Goal: Task Accomplishment & Management: Complete application form

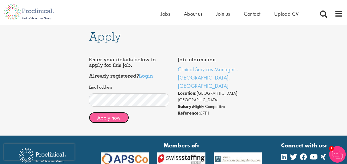
click at [118, 118] on button "Apply now" at bounding box center [109, 117] width 40 height 11
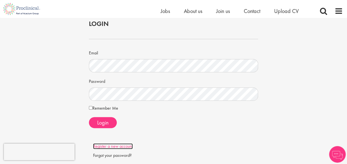
click at [119, 146] on link "Register a new account" at bounding box center [113, 146] width 40 height 6
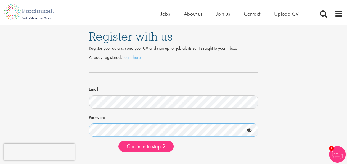
click at [118, 141] on button "Continue to step 2" at bounding box center [145, 146] width 55 height 11
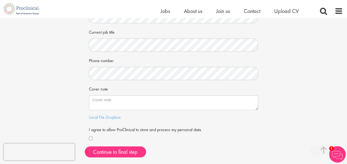
scroll to position [110, 0]
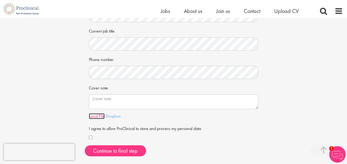
click at [100, 117] on link "Local File" at bounding box center [97, 116] width 16 height 6
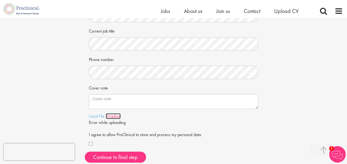
click at [111, 115] on link "Dropbox" at bounding box center [113, 116] width 15 height 6
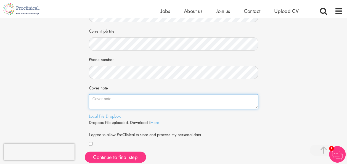
click at [114, 101] on textarea "Cover note" at bounding box center [173, 101] width 169 height 15
paste textarea "Sehr geehrte Damen und Herren, Durch die Empfehlung von Herrn Timo Hollenberg (…"
click at [114, 101] on textarea "Cover note" at bounding box center [173, 101] width 169 height 15
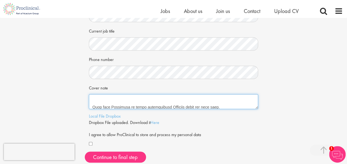
click at [98, 103] on textarea "Cover note" at bounding box center [173, 101] width 169 height 15
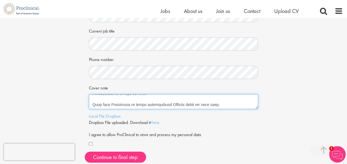
scroll to position [160, 0]
click at [225, 105] on textarea "Cover note" at bounding box center [173, 101] width 169 height 15
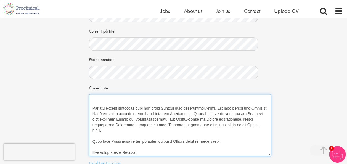
scroll to position [116, 0]
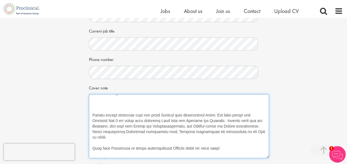
drag, startPoint x: 257, startPoint y: 107, endPoint x: 268, endPoint y: 157, distance: 50.9
click at [268, 157] on textarea "Cover note" at bounding box center [179, 126] width 180 height 64
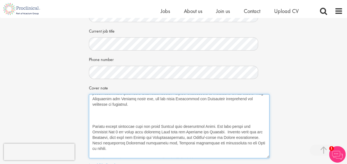
scroll to position [105, 0]
click at [107, 116] on textarea "Cover note" at bounding box center [179, 126] width 180 height 64
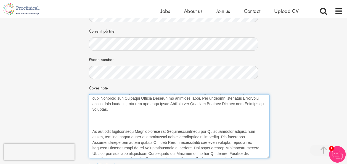
scroll to position [33, 0]
click at [109, 118] on textarea "Cover note" at bounding box center [179, 126] width 180 height 64
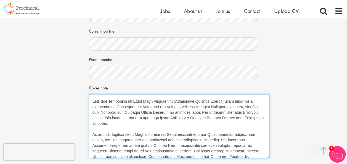
scroll to position [0, 0]
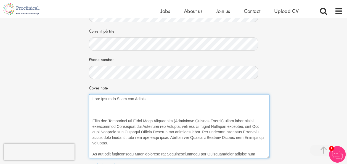
click at [91, 114] on textarea "Cover note" at bounding box center [179, 126] width 180 height 64
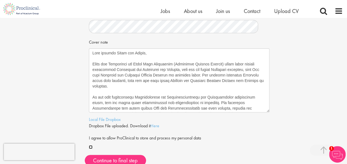
scroll to position [153, 0]
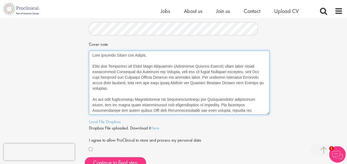
click at [94, 66] on textarea "Cover note" at bounding box center [179, 82] width 180 height 64
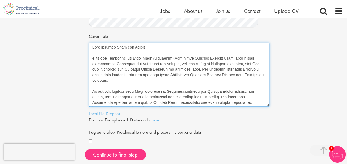
scroll to position [172, 0]
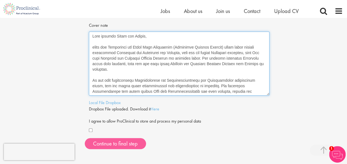
type textarea "Sehr geehrte Damen und Herren, durch die Empfehlung von Herrn Timo Hollenberg (…"
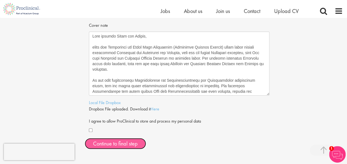
click at [131, 140] on button "Continue to final step" at bounding box center [115, 143] width 61 height 11
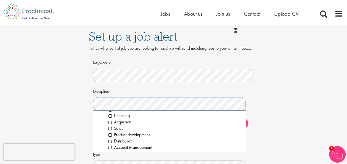
scroll to position [83, 0]
click at [266, 94] on div "Set up a job alert Tell us what sort of job you are looking for and we will sen…" at bounding box center [173, 123] width 355 height 197
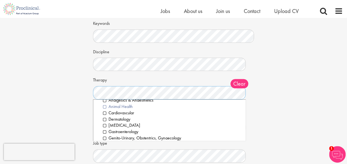
scroll to position [12, 0]
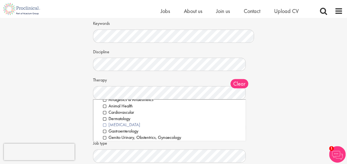
click at [106, 124] on li "Diabetes" at bounding box center [172, 125] width 138 height 6
click at [79, 117] on div "Set up a job alert Tell us what sort of job you are looking for and we will sen…" at bounding box center [173, 83] width 355 height 197
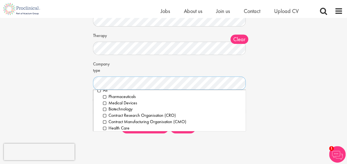
scroll to position [0, 0]
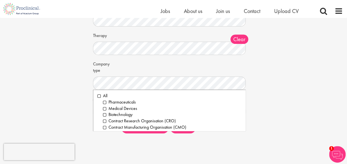
click at [273, 95] on div "Set up a job alert Tell us what sort of job you are looking for and we will sen…" at bounding box center [173, 39] width 355 height 197
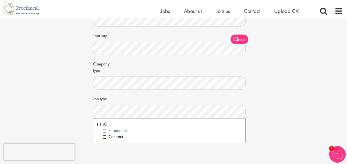
click at [105, 131] on li "Permanent" at bounding box center [172, 130] width 138 height 6
click at [68, 91] on div "Set up a job alert Tell us what sort of job you are looking for and we will sen…" at bounding box center [173, 39] width 355 height 197
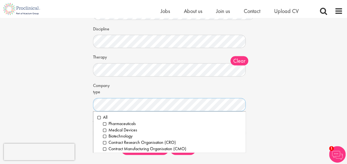
scroll to position [58, 0]
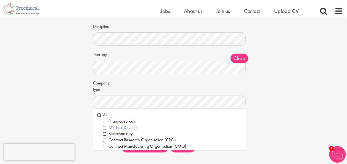
click at [104, 127] on li "Medical Devices" at bounding box center [172, 127] width 138 height 6
click at [76, 105] on div "Set up a job alert Tell us what sort of job you are looking for and we will sen…" at bounding box center [173, 58] width 355 height 197
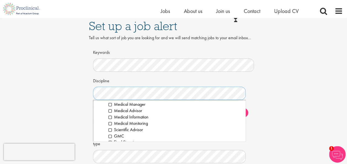
scroll to position [508, 0]
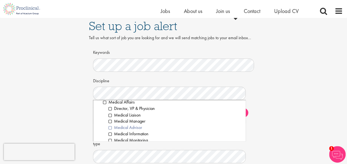
click at [110, 127] on li "Medical Advisor" at bounding box center [174, 127] width 133 height 6
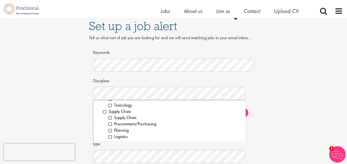
scroll to position [803, 0]
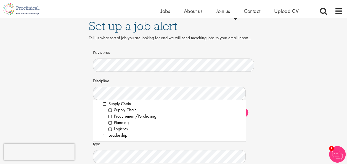
click at [273, 87] on div "Set up a job alert Tell us what sort of job you are looking for and we will sen…" at bounding box center [173, 112] width 355 height 197
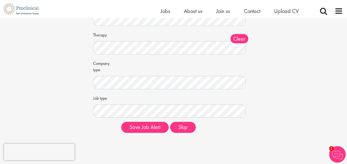
scroll to position [77, 0]
click at [154, 124] on button "Save Job Alert" at bounding box center [144, 127] width 47 height 11
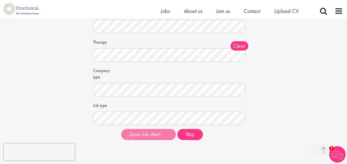
scroll to position [88, 0]
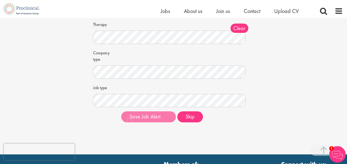
click at [147, 138] on div "Set up a job alert Tell us what sort of job you are looking for and we will sen…" at bounding box center [173, 33] width 347 height 242
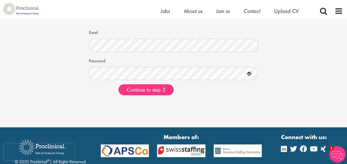
scroll to position [57, 0]
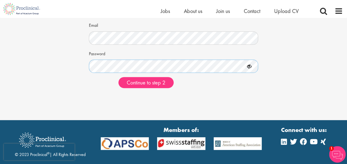
click at [118, 77] on button "Continue to step 2" at bounding box center [145, 82] width 55 height 11
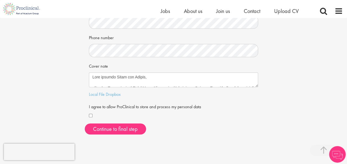
scroll to position [132, 0]
click at [110, 94] on link "Dropbox" at bounding box center [113, 94] width 15 height 6
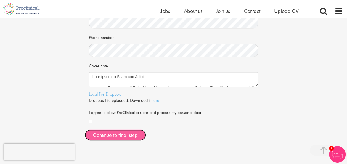
click at [131, 133] on button "Continue to final step" at bounding box center [115, 134] width 61 height 11
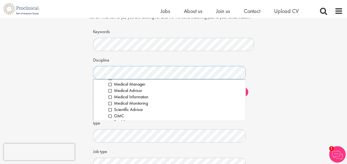
scroll to position [525, 0]
click at [109, 90] on li "Medical Advisor" at bounding box center [174, 90] width 133 height 6
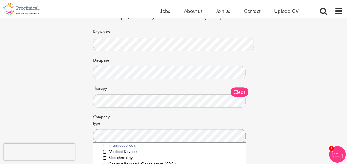
scroll to position [14, 0]
click at [103, 147] on li "Medical Devices" at bounding box center [172, 147] width 138 height 6
click at [81, 120] on div "Set up a job alert Tell us what sort of job you are looking for and we will sen…" at bounding box center [173, 92] width 355 height 197
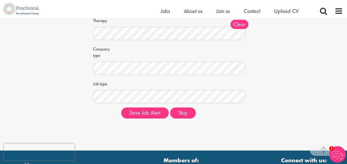
scroll to position [92, 0]
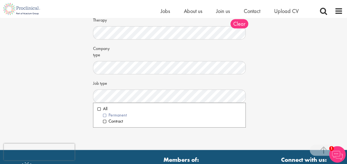
click at [105, 115] on li "Permanent" at bounding box center [172, 115] width 138 height 6
click at [261, 94] on div "Set up a job alert Tell us what sort of job you are looking for and we will sen…" at bounding box center [174, 24] width 178 height 197
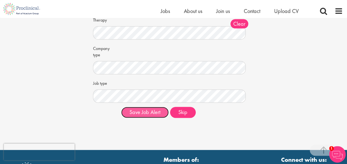
click at [149, 114] on button "Save Job Alert" at bounding box center [144, 112] width 47 height 11
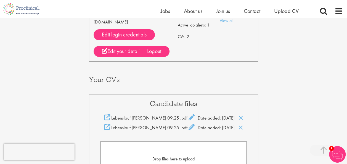
scroll to position [85, 0]
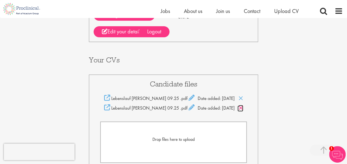
click at [238, 105] on icon at bounding box center [240, 108] width 5 height 6
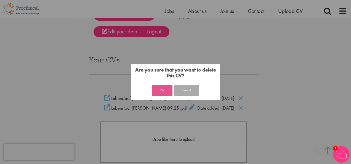
click at [165, 92] on button "Yes" at bounding box center [162, 90] width 20 height 11
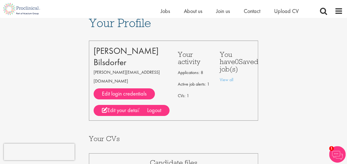
scroll to position [6, 0]
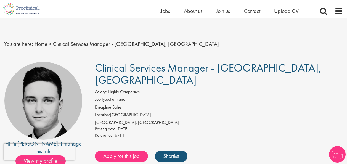
scroll to position [18, 0]
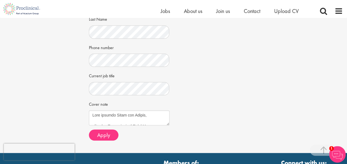
scroll to position [162, 0]
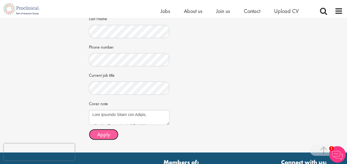
click at [99, 136] on span "Apply" at bounding box center [103, 134] width 13 height 7
